Goal: Transaction & Acquisition: Download file/media

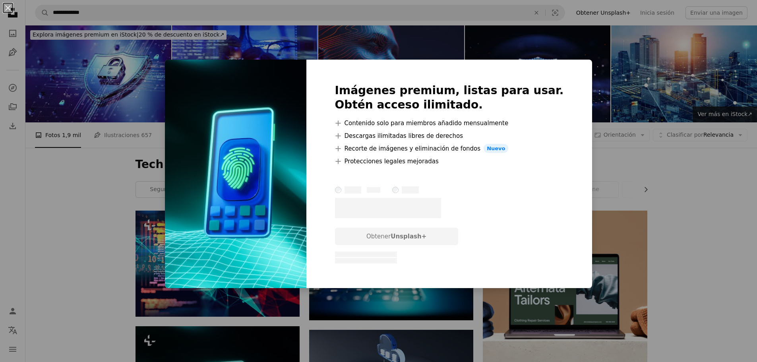
scroll to position [159, 0]
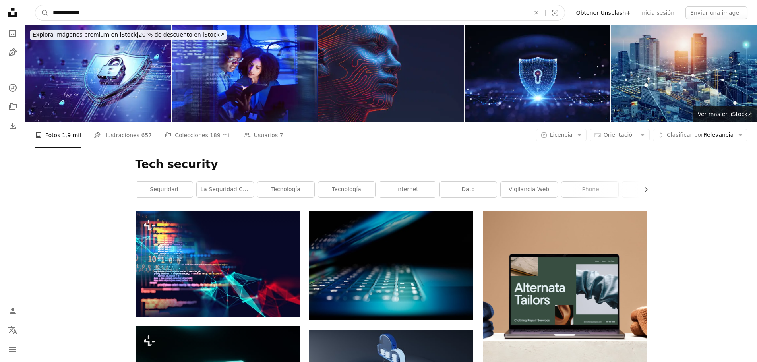
drag, startPoint x: 89, startPoint y: 12, endPoint x: 12, endPoint y: 6, distance: 76.5
type input "**********"
click at [35, 5] on button "A magnifying glass" at bounding box center [42, 12] width 14 height 15
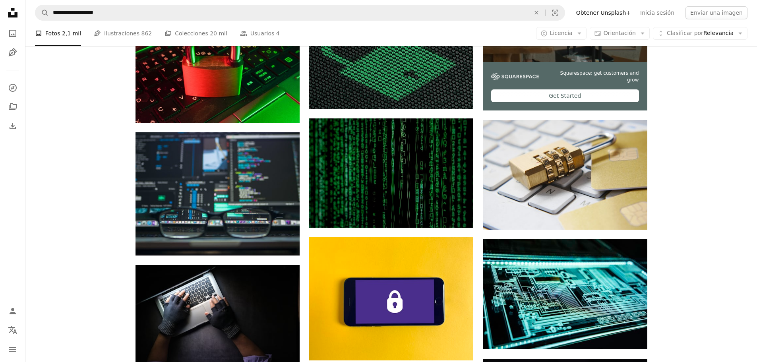
scroll to position [318, 0]
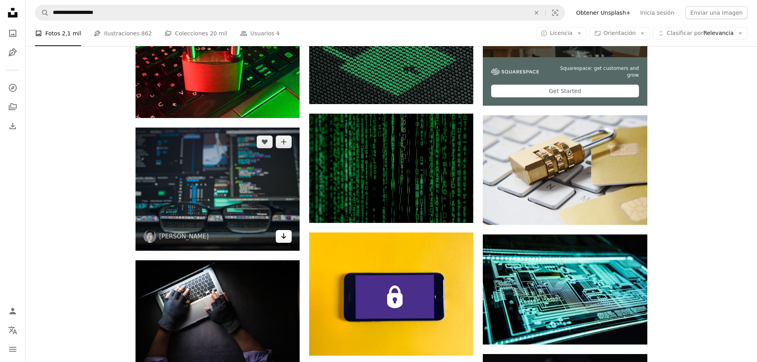
click at [284, 238] on icon "Descargar" at bounding box center [283, 236] width 5 height 6
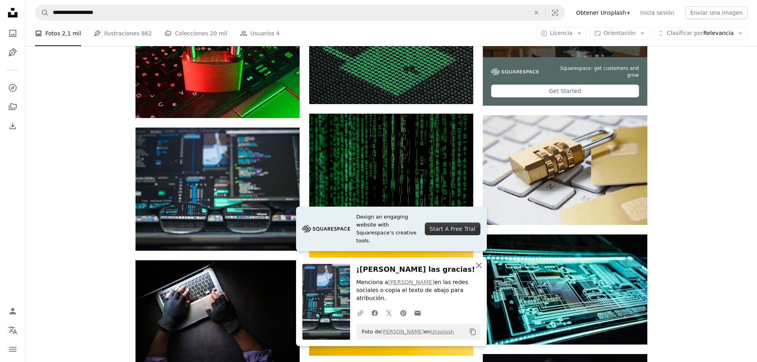
click at [479, 268] on icon "button" at bounding box center [479, 266] width 6 height 6
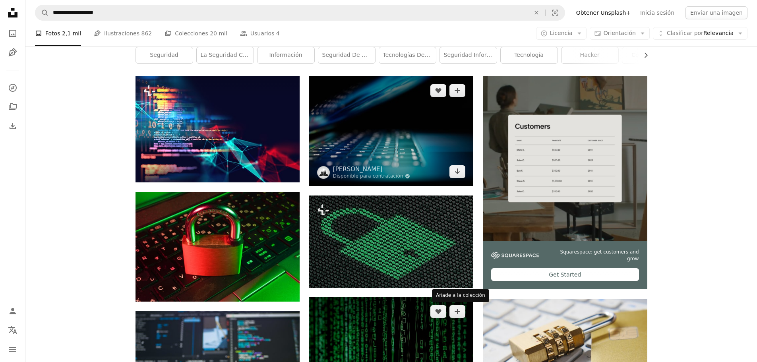
scroll to position [0, 0]
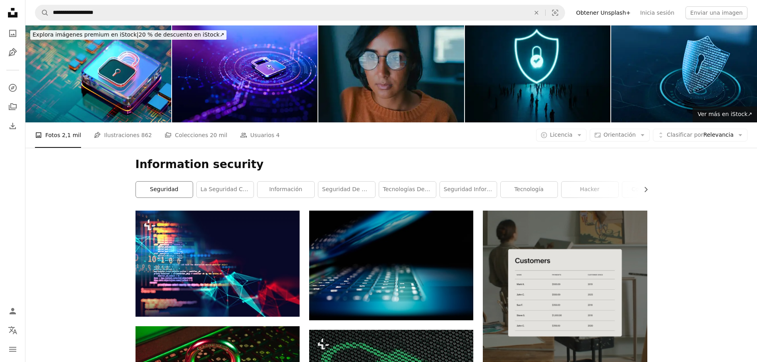
click at [168, 189] on link "seguridad" at bounding box center [164, 189] width 57 height 16
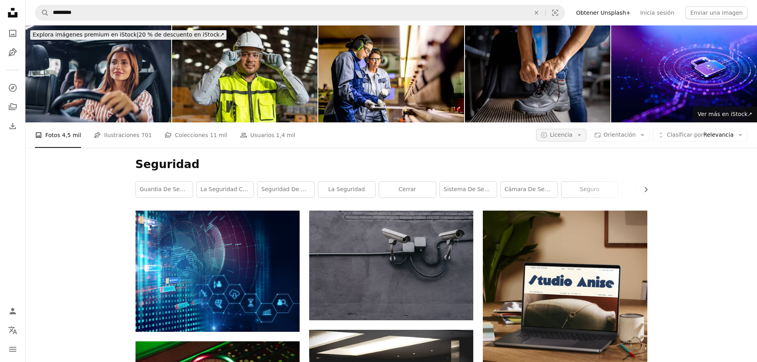
click at [572, 141] on button "A copyright icon © Licencia Arrow down" at bounding box center [561, 135] width 50 height 13
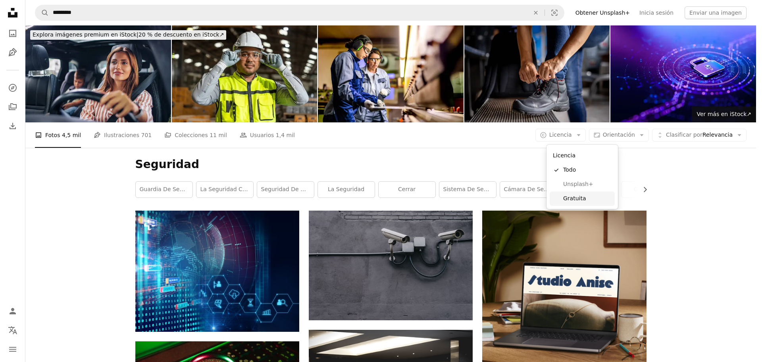
click at [582, 199] on span "Gratuita" at bounding box center [588, 199] width 48 height 8
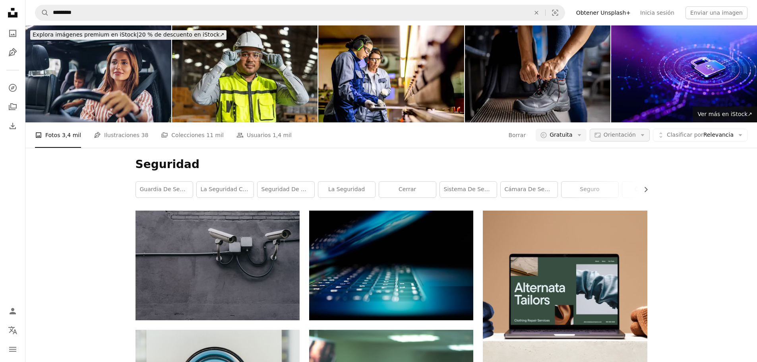
click at [634, 137] on span "Orientación" at bounding box center [619, 134] width 32 height 6
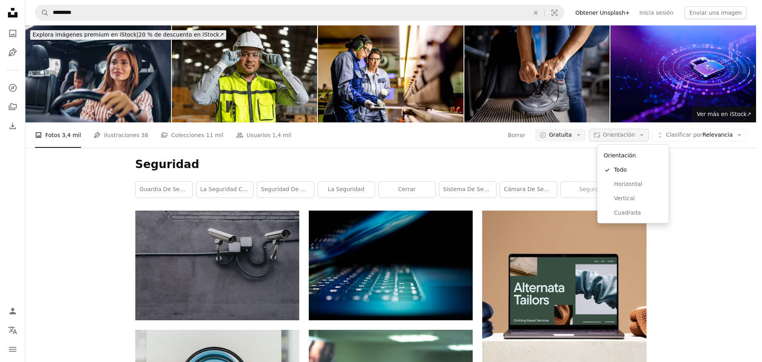
click at [634, 137] on span "Orientación" at bounding box center [619, 134] width 32 height 6
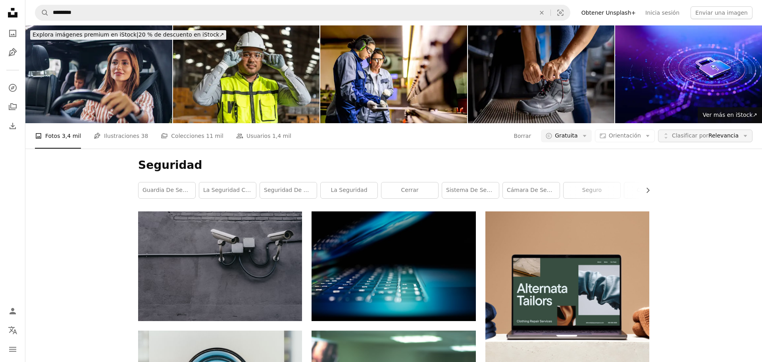
click at [699, 137] on span "Clasificar por" at bounding box center [690, 135] width 37 height 6
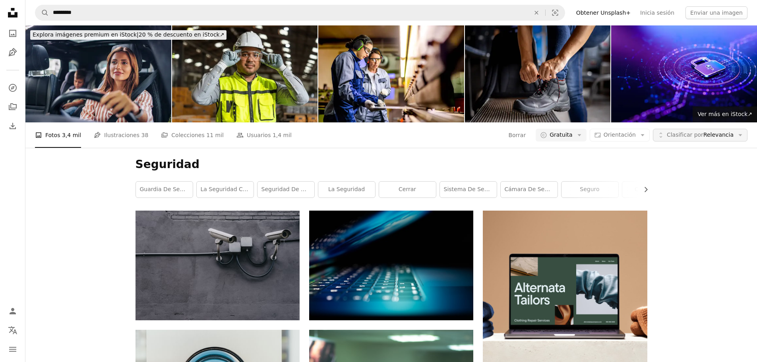
click at [699, 137] on span "Clasificar por" at bounding box center [684, 134] width 37 height 6
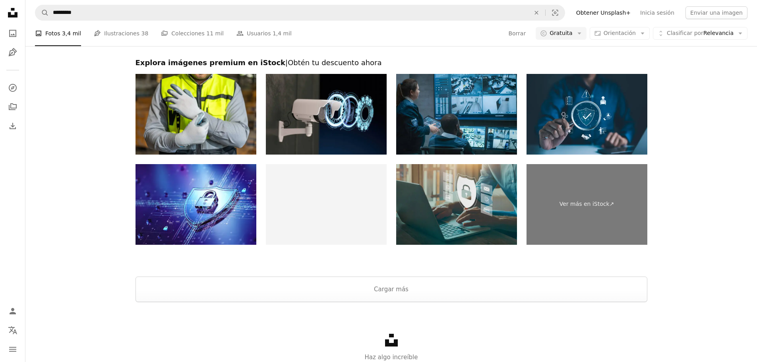
scroll to position [1567, 0]
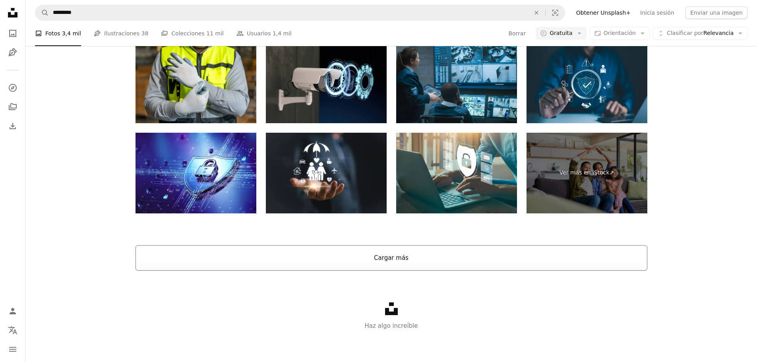
click at [415, 256] on button "Cargar más" at bounding box center [391, 257] width 512 height 25
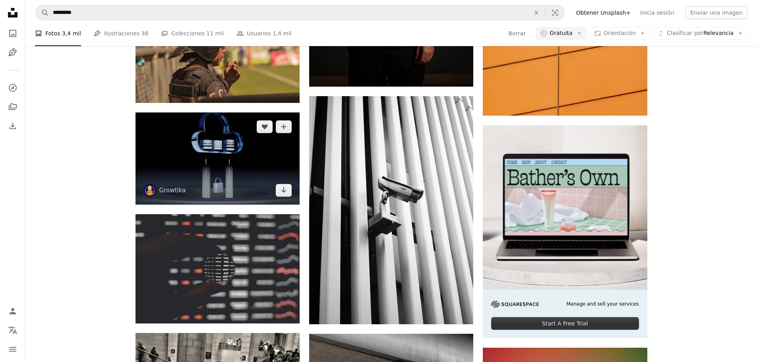
scroll to position [3513, 0]
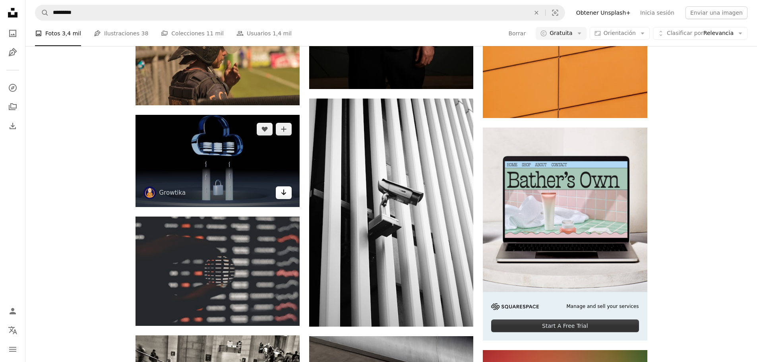
click at [281, 193] on icon "Arrow pointing down" at bounding box center [283, 192] width 6 height 10
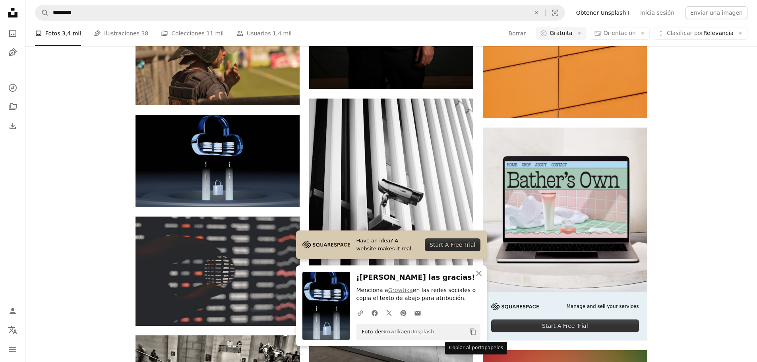
click at [473, 332] on icon "Copy content" at bounding box center [472, 331] width 7 height 7
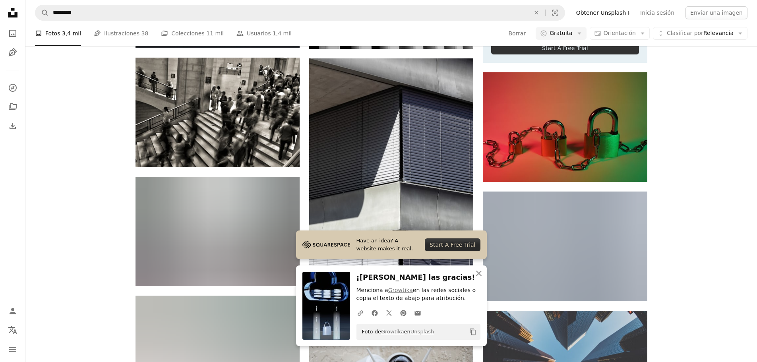
scroll to position [3791, 0]
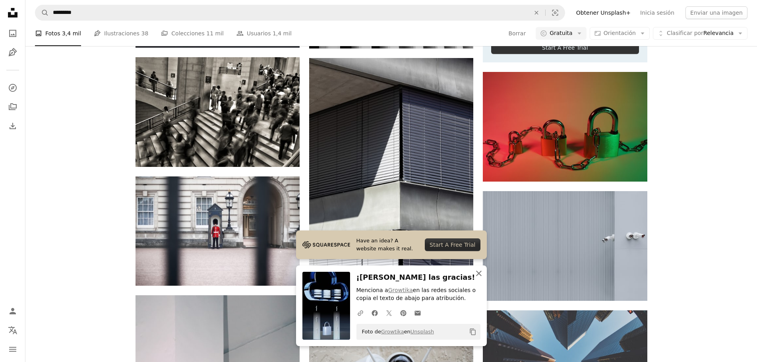
click at [480, 273] on icon "An X shape" at bounding box center [479, 273] width 10 height 10
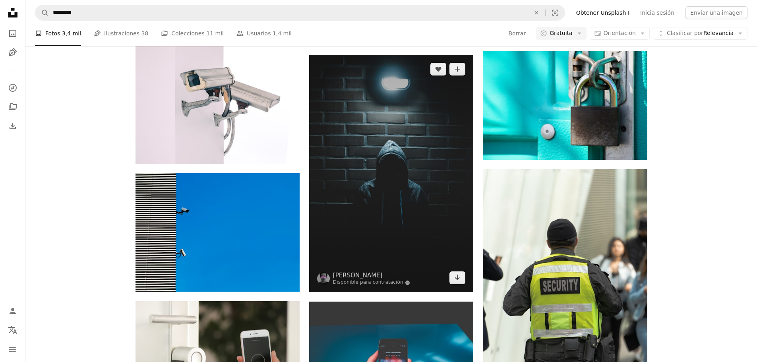
scroll to position [4148, 0]
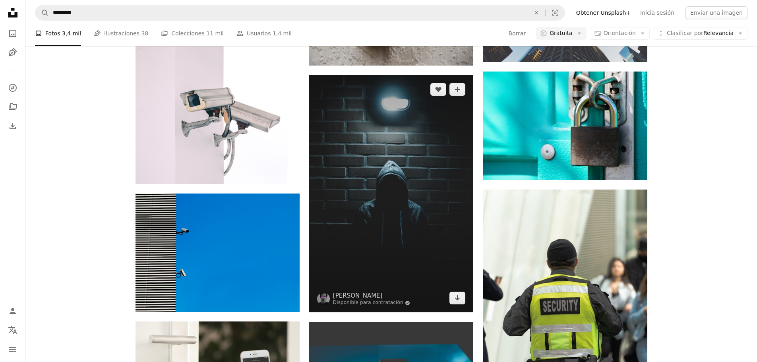
click at [431, 195] on img at bounding box center [391, 193] width 164 height 237
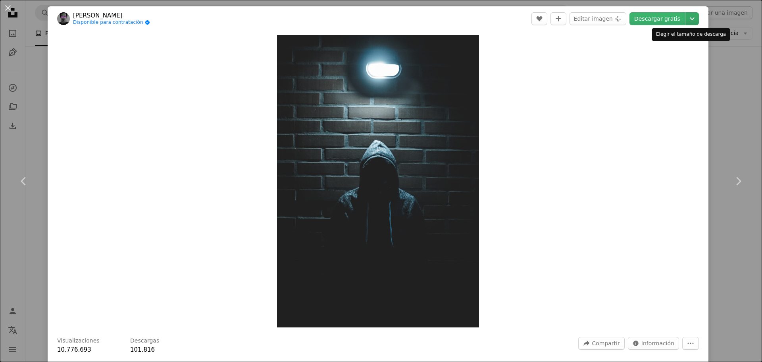
click at [686, 20] on icon "Chevron down" at bounding box center [692, 19] width 13 height 10
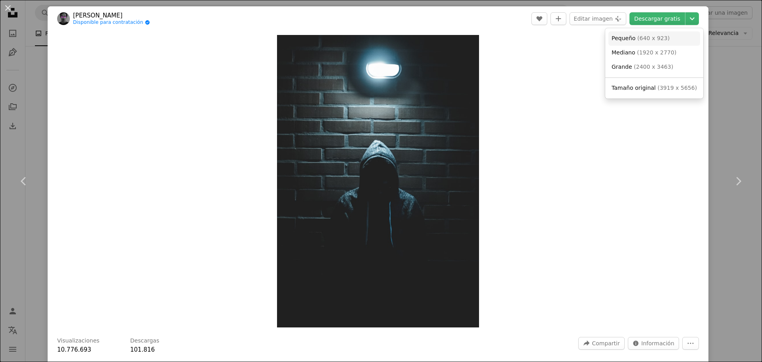
click at [627, 40] on span "Pequeño" at bounding box center [624, 38] width 24 height 6
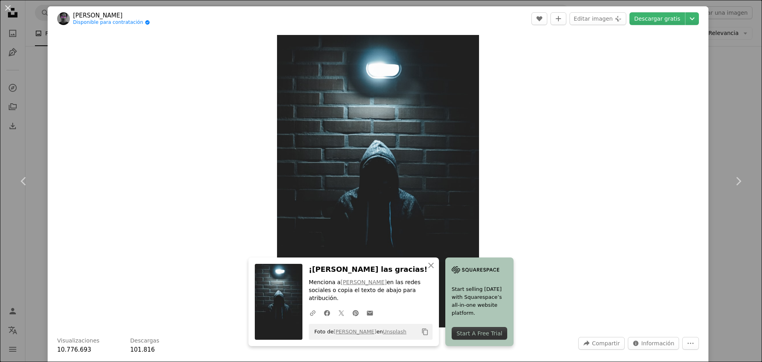
click at [594, 142] on div "Zoom in" at bounding box center [378, 181] width 661 height 300
drag, startPoint x: 8, startPoint y: 9, endPoint x: 112, endPoint y: 14, distance: 104.6
click at [8, 9] on button "An X shape" at bounding box center [8, 8] width 10 height 10
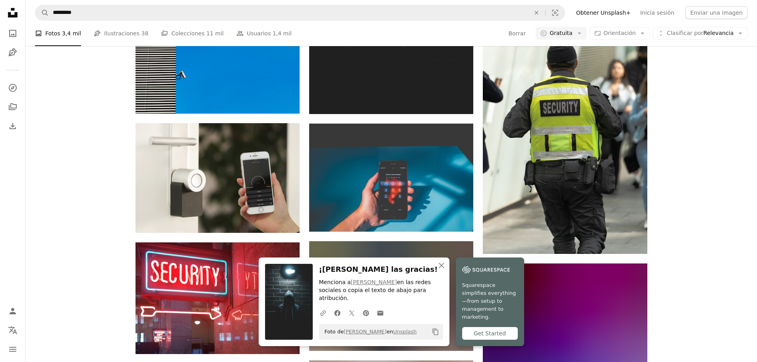
scroll to position [4347, 0]
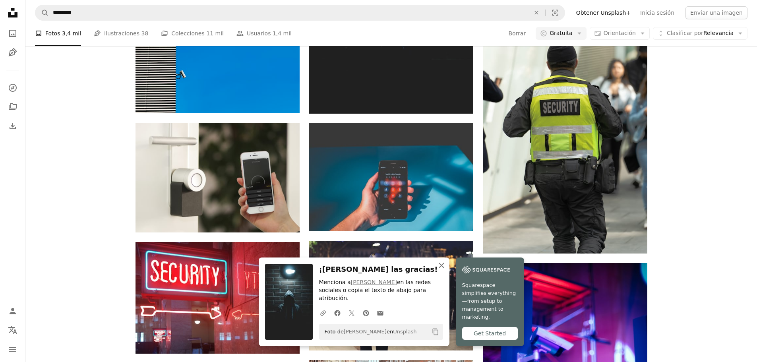
click at [440, 270] on icon "An X shape" at bounding box center [441, 266] width 10 height 10
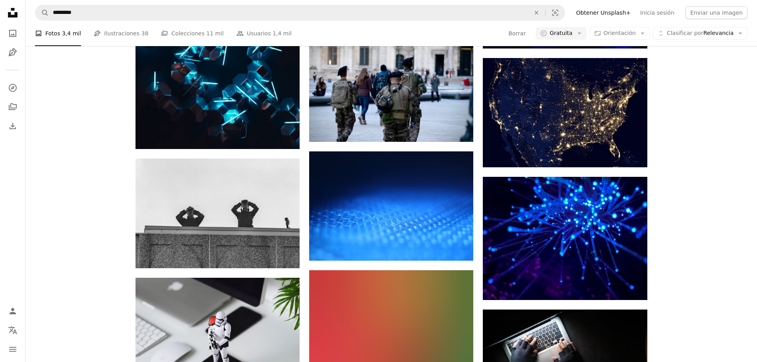
scroll to position [4744, 0]
